Goal: Information Seeking & Learning: Compare options

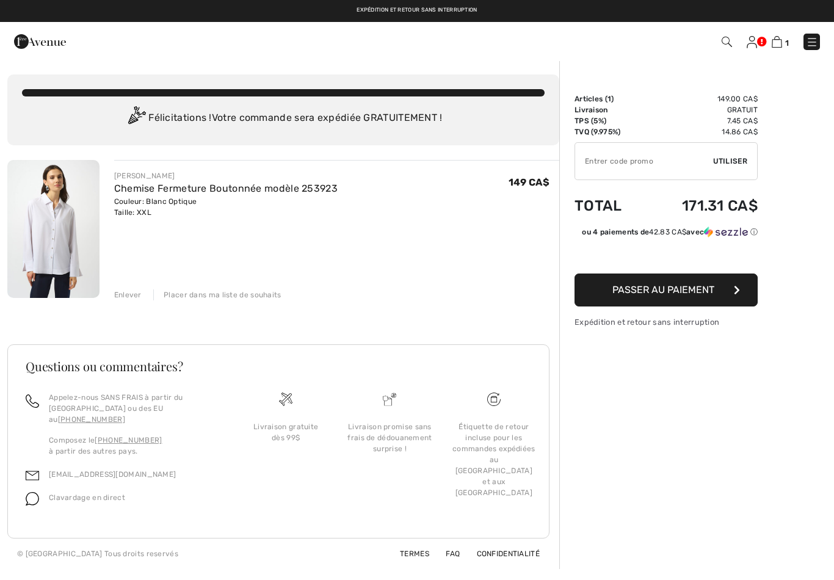
click at [80, 231] on img at bounding box center [53, 229] width 92 height 138
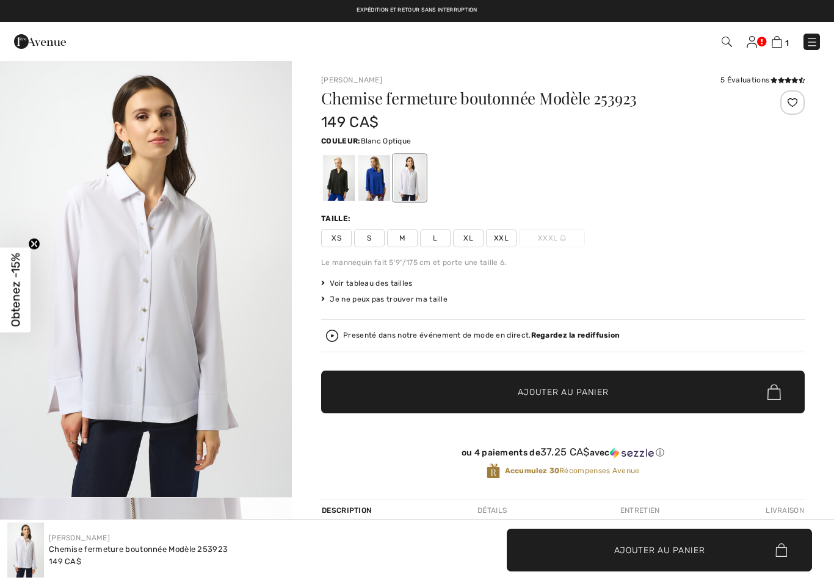
checkbox input "true"
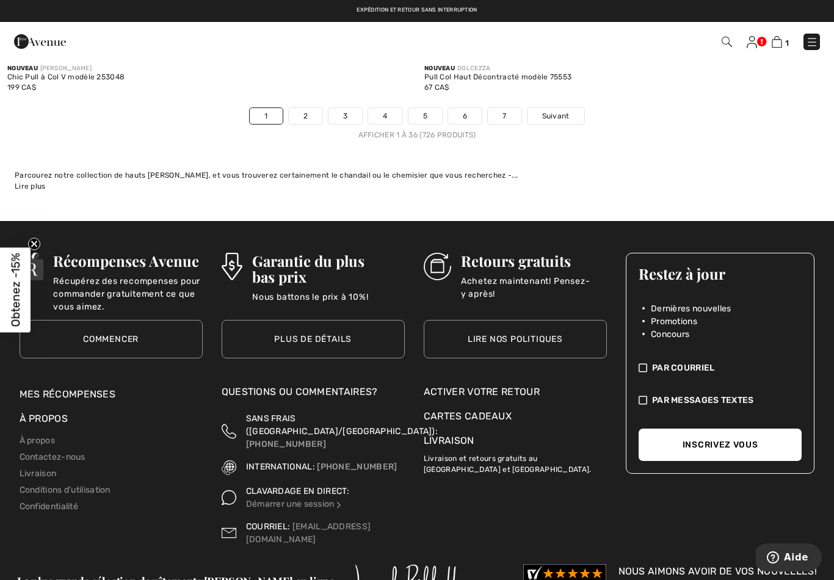
click at [817, 40] on img at bounding box center [812, 42] width 12 height 12
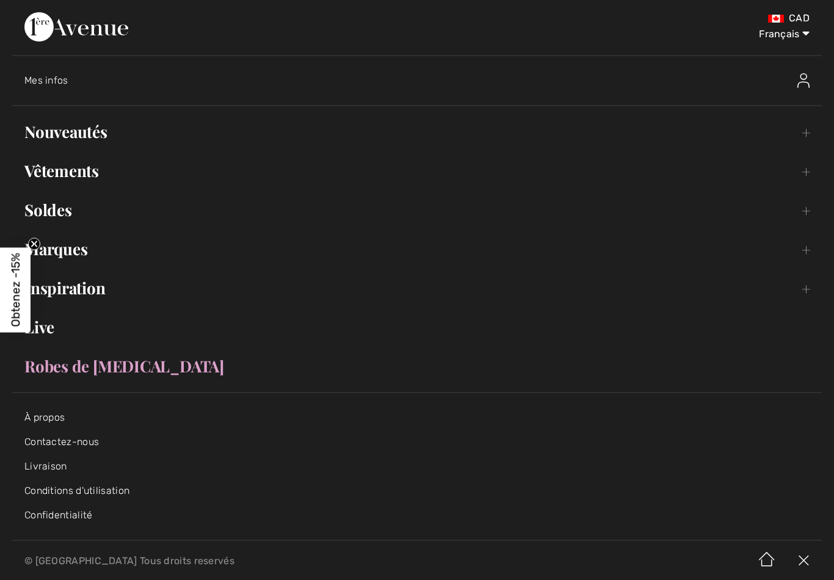
click at [103, 173] on link "Vêtements Toggle submenu" at bounding box center [416, 170] width 809 height 27
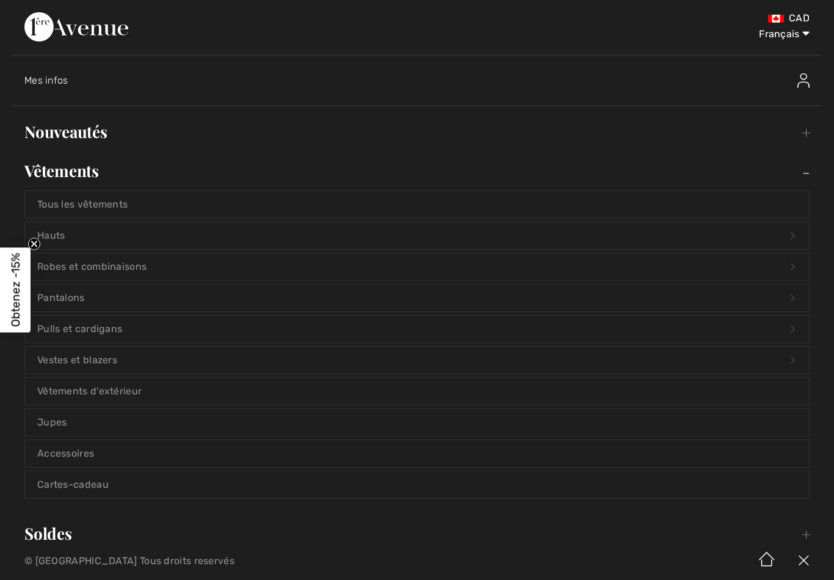
click at [192, 303] on link "Pantalons Open submenu" at bounding box center [417, 297] width 784 height 27
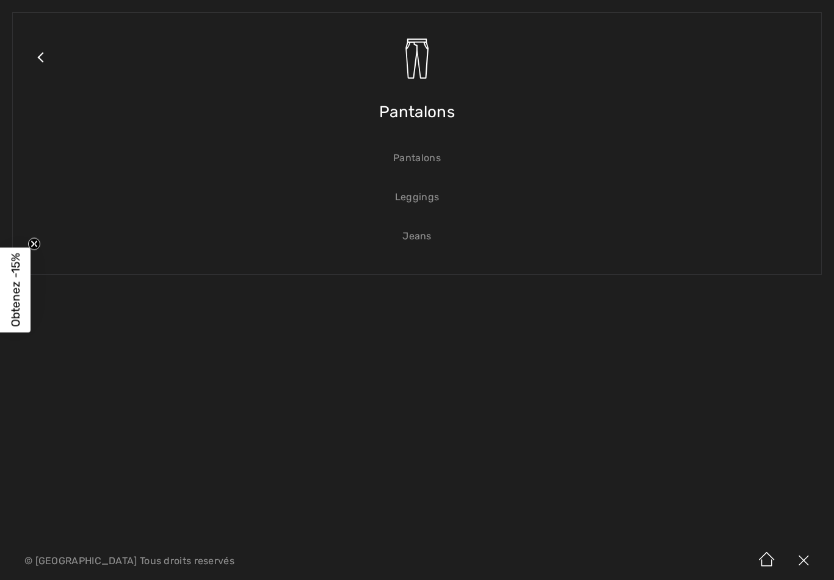
click at [430, 235] on link "Jeans" at bounding box center [417, 236] width 784 height 27
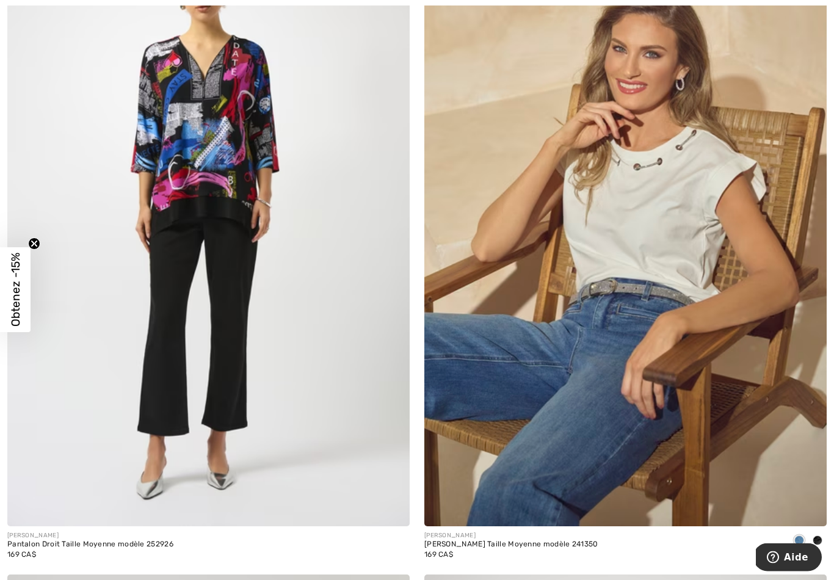
scroll to position [10341, 0]
click at [778, 435] on img at bounding box center [625, 224] width 402 height 604
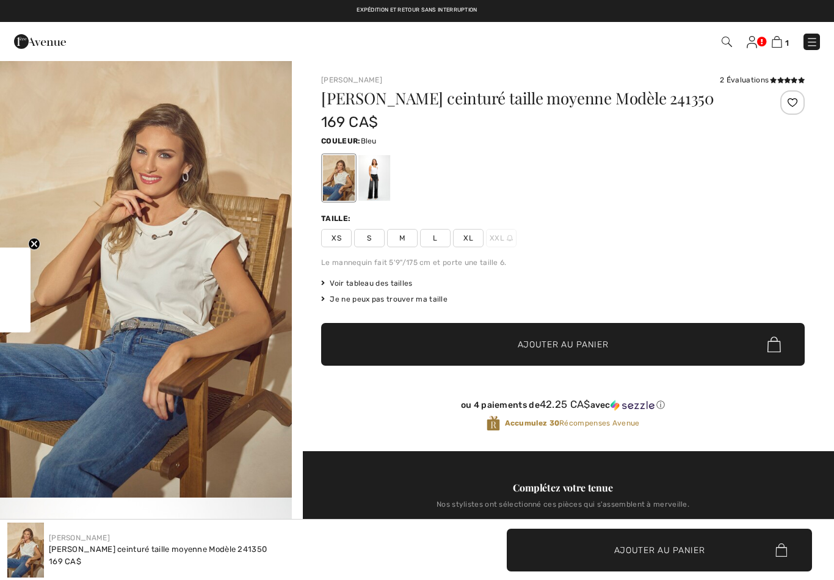
checkbox input "true"
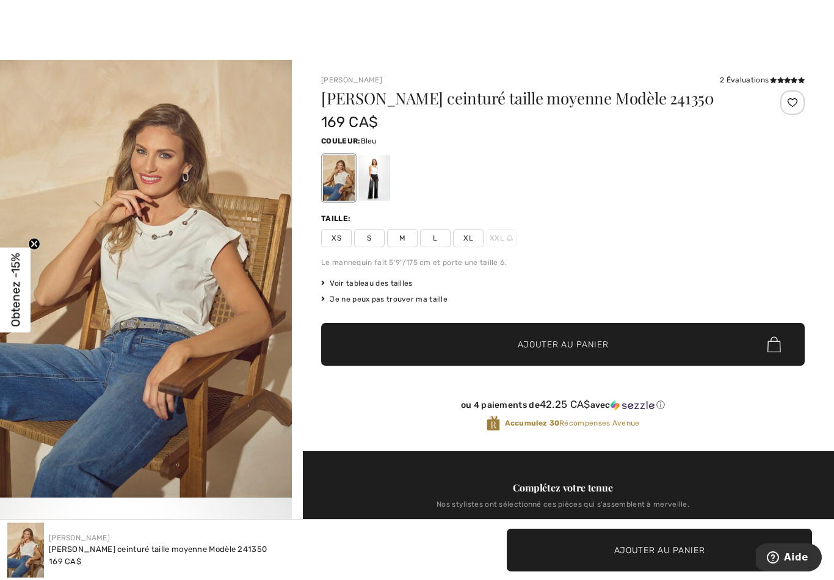
scroll to position [17, 0]
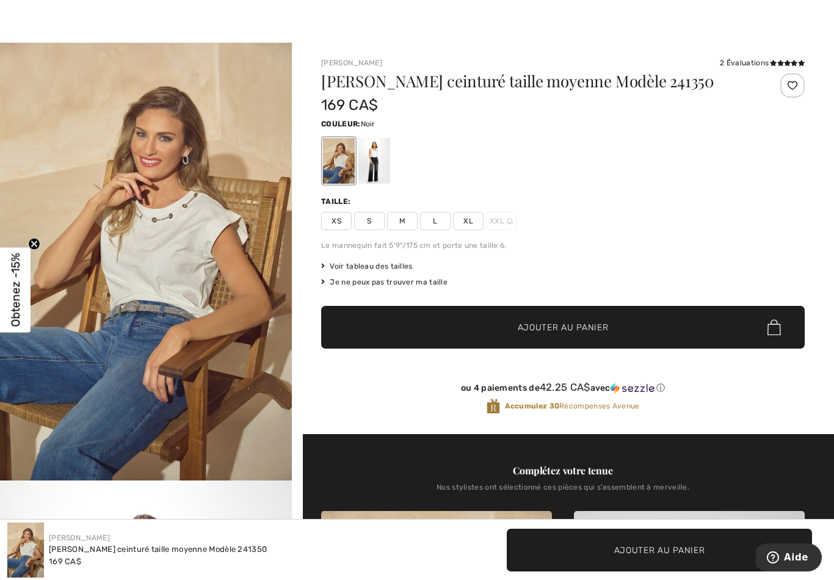
click at [372, 159] on div at bounding box center [374, 161] width 32 height 46
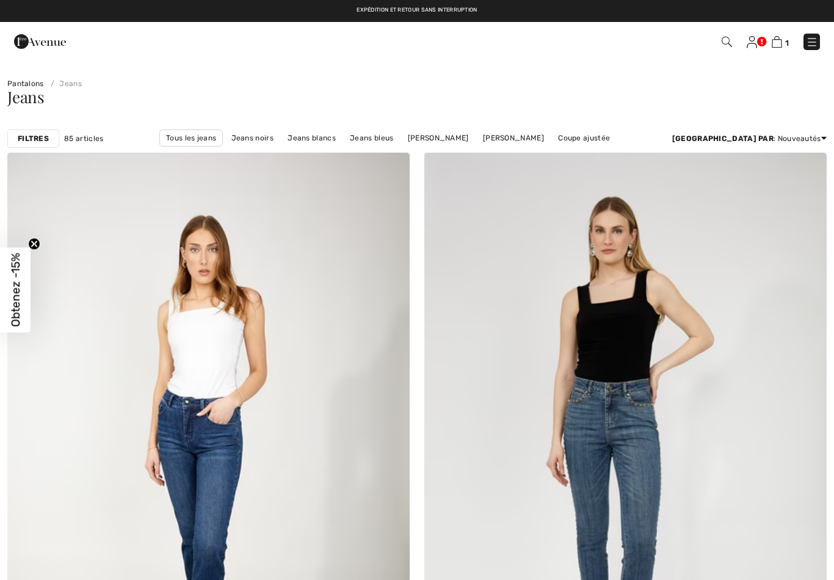
checkbox input "true"
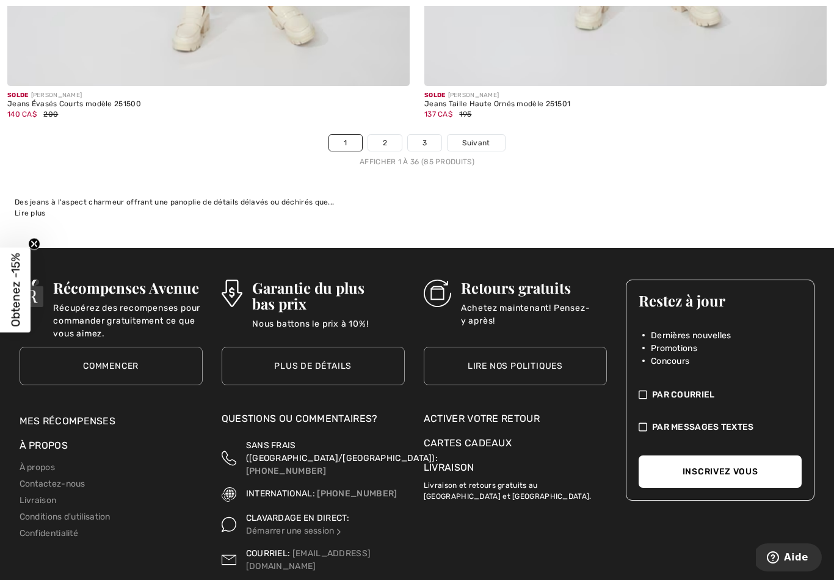
scroll to position [12133, 0]
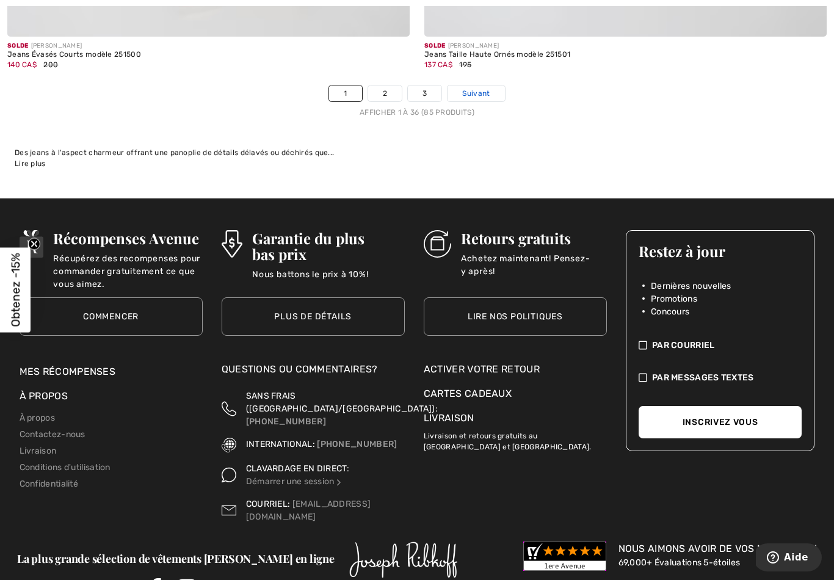
click at [482, 88] on span "Suivant" at bounding box center [475, 93] width 27 height 11
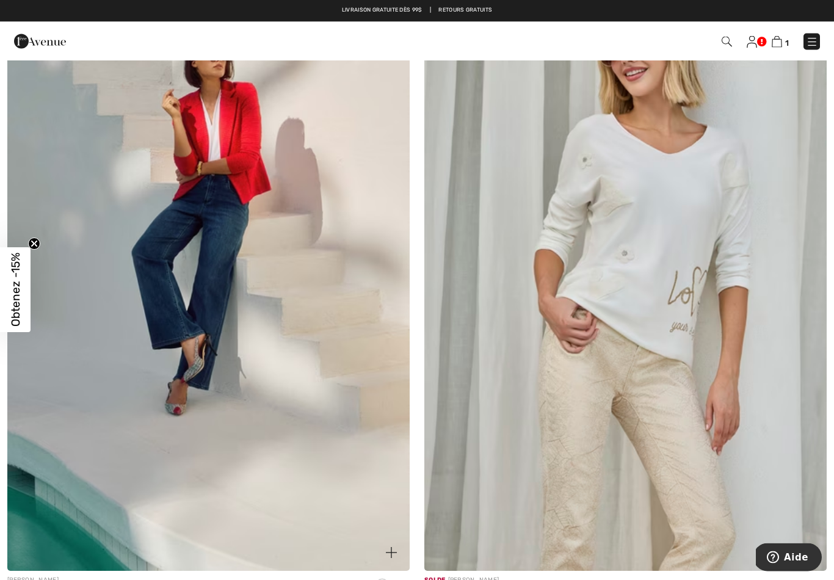
scroll to position [4221, 0]
click at [228, 331] on img at bounding box center [208, 269] width 402 height 604
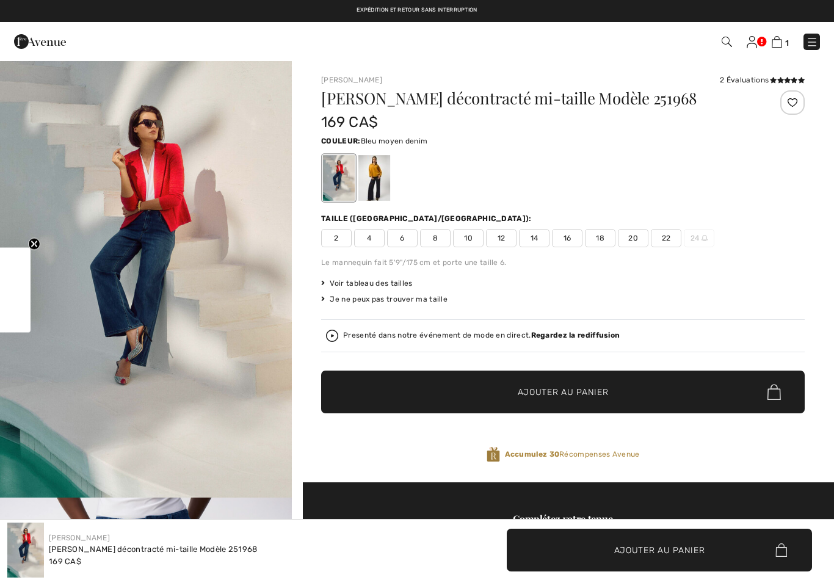
checkbox input "true"
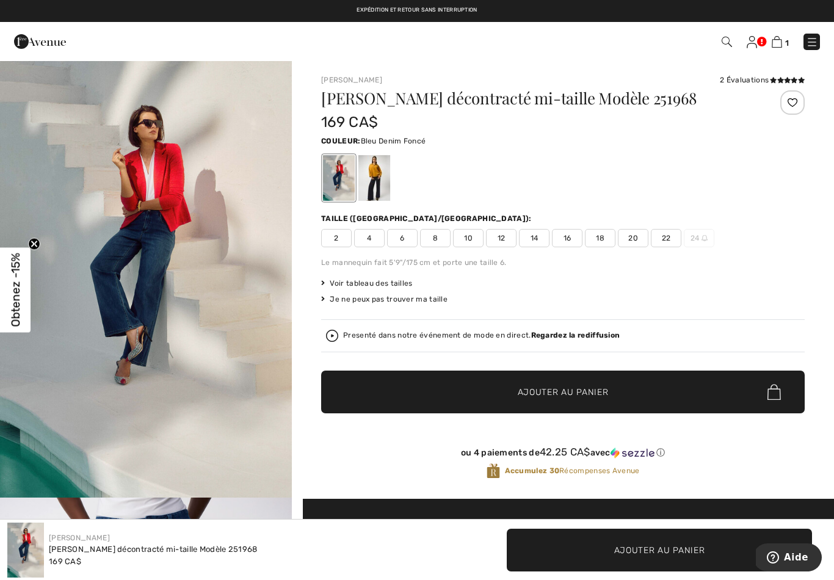
click at [375, 183] on div at bounding box center [374, 178] width 32 height 46
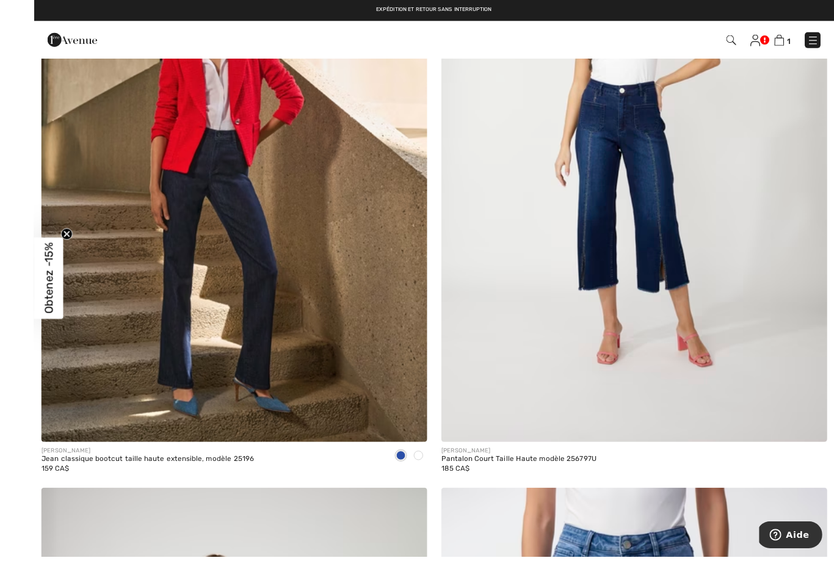
scroll to position [6309, 0]
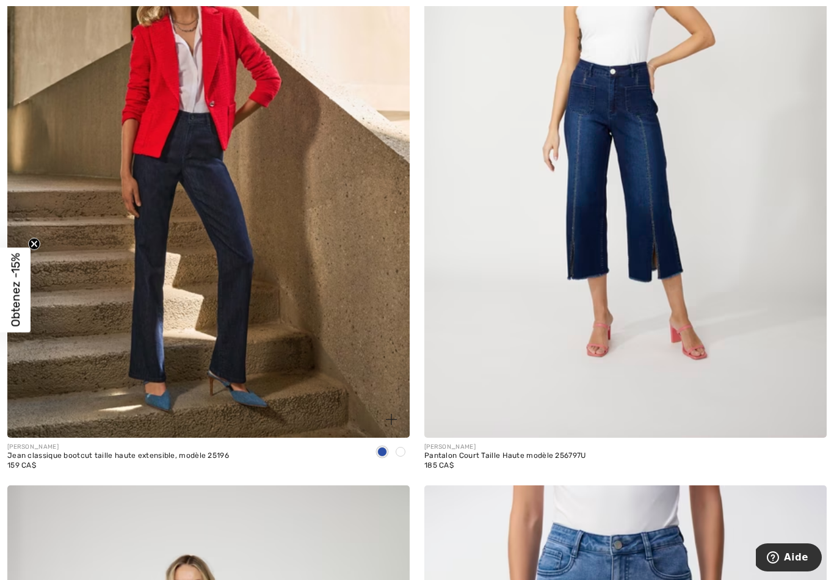
click at [256, 325] on img at bounding box center [208, 136] width 402 height 604
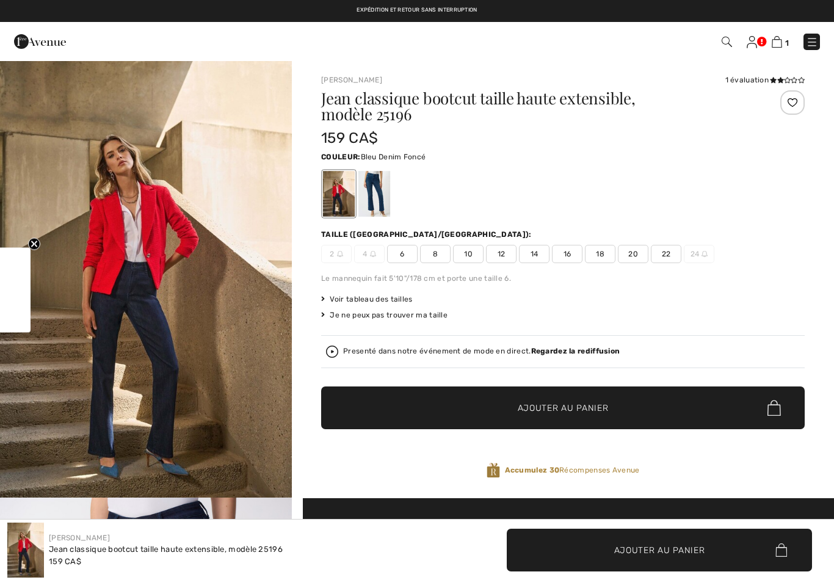
checkbox input "true"
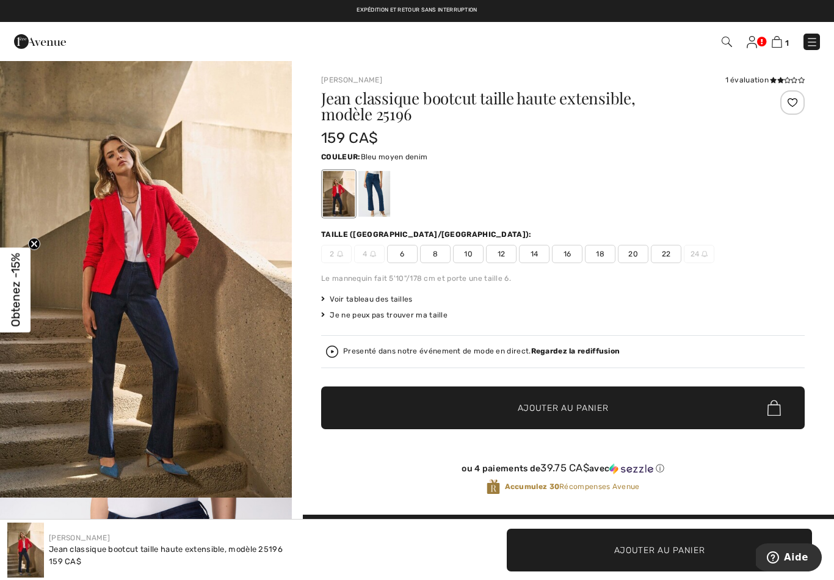
click at [386, 206] on div at bounding box center [374, 194] width 32 height 46
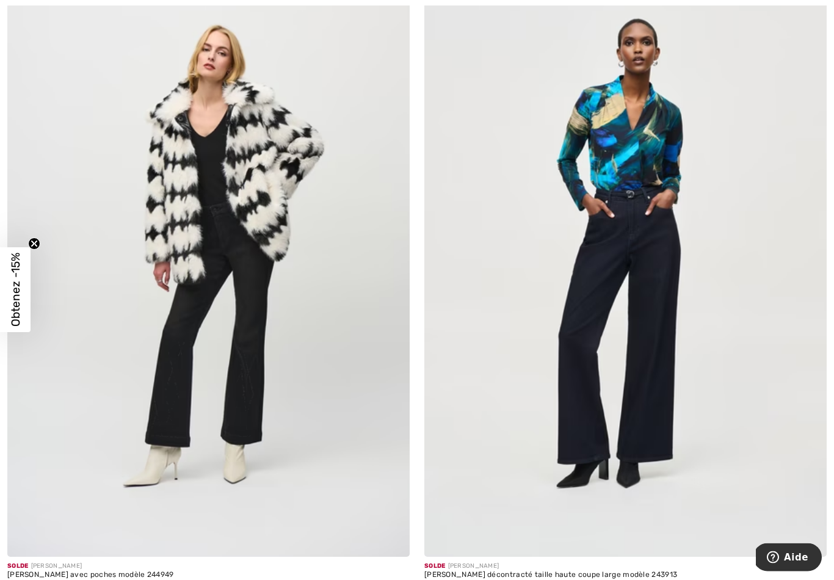
scroll to position [10963, 0]
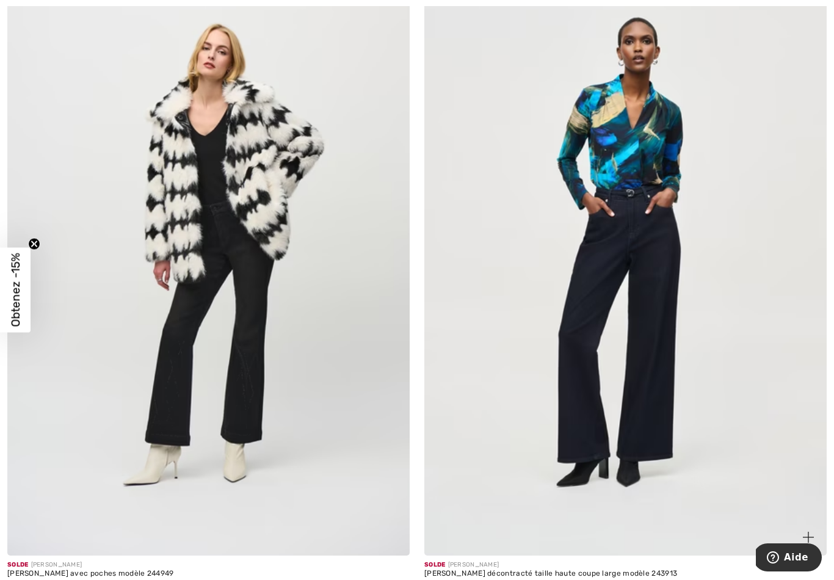
click at [669, 427] on img at bounding box center [625, 254] width 402 height 604
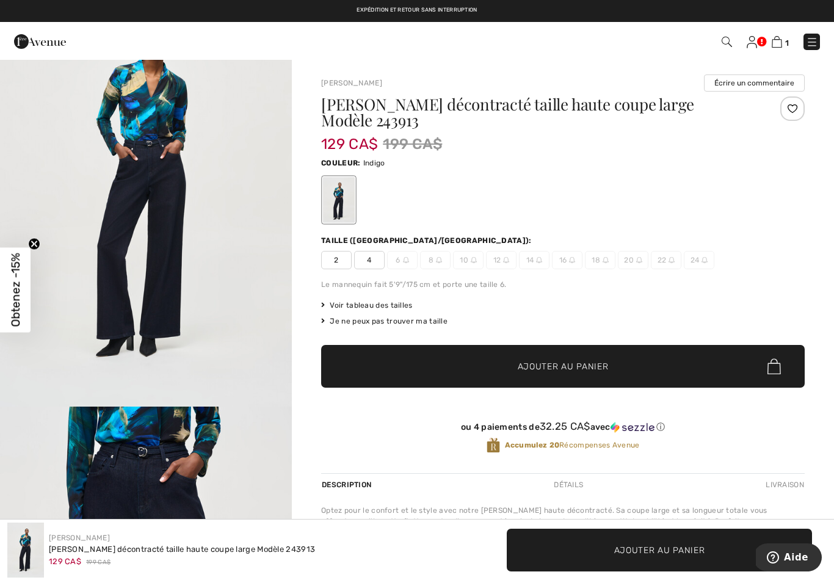
scroll to position [55, 0]
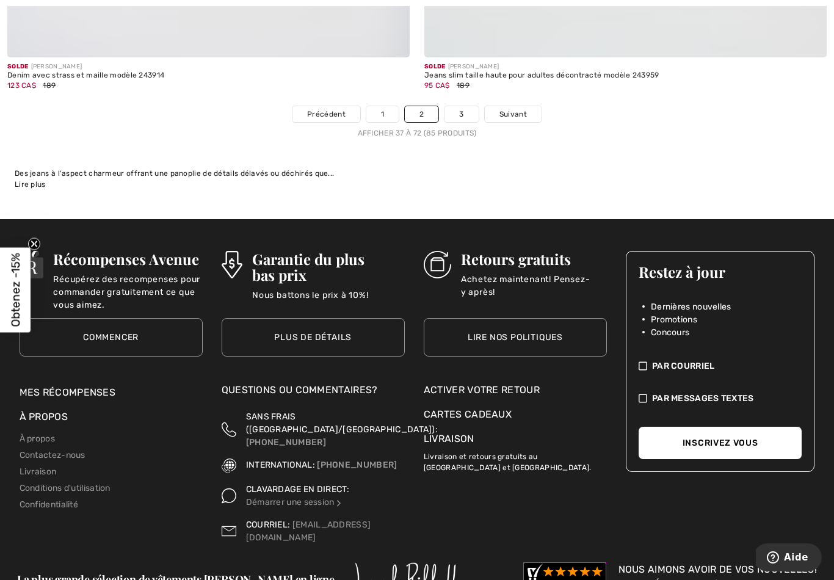
scroll to position [12114, 0]
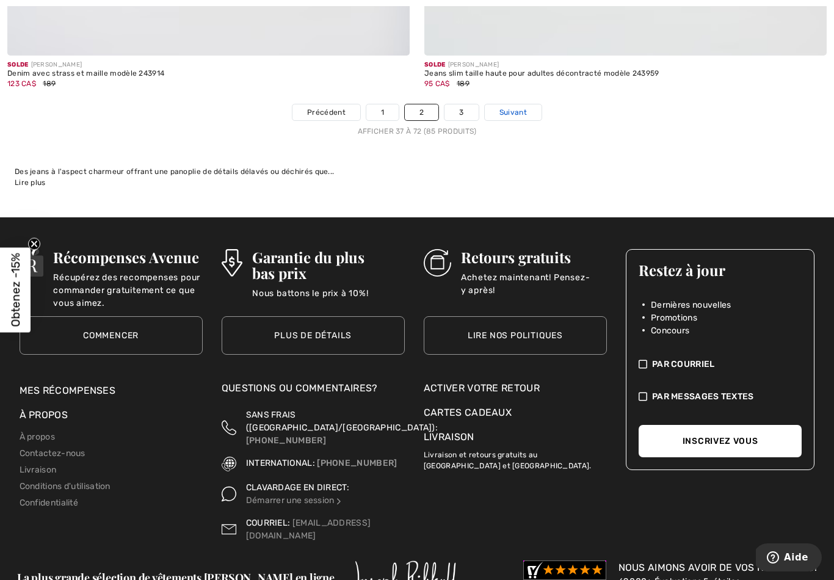
click at [519, 107] on span "Suivant" at bounding box center [512, 112] width 27 height 11
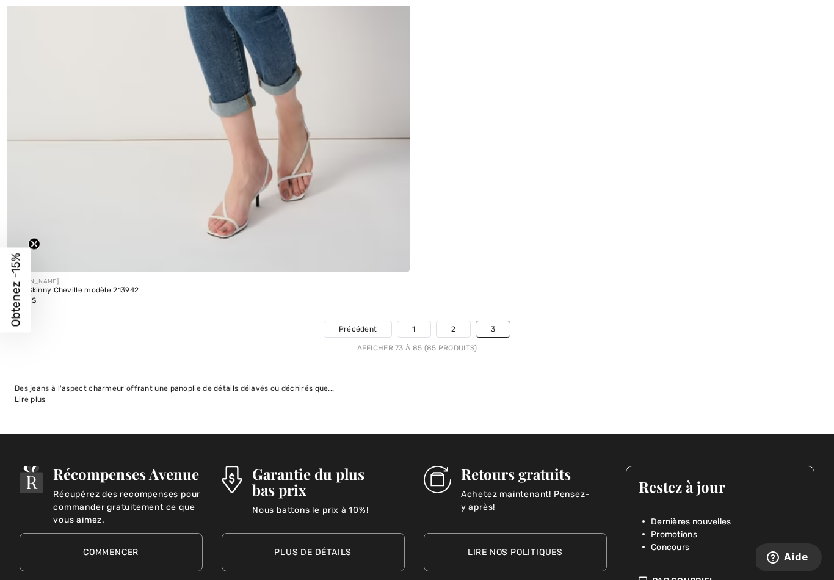
scroll to position [4810, 0]
